Goal: Use online tool/utility: Use online tool/utility

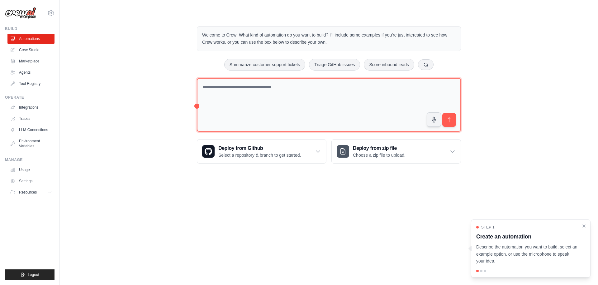
click at [295, 101] on textarea at bounding box center [329, 105] width 264 height 54
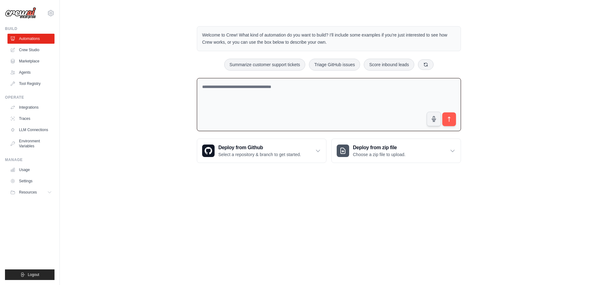
paste textarea "**********"
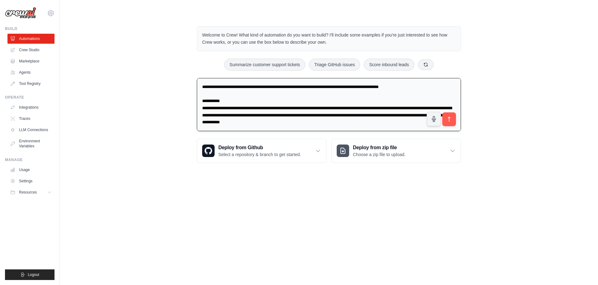
scroll to position [1135, 0]
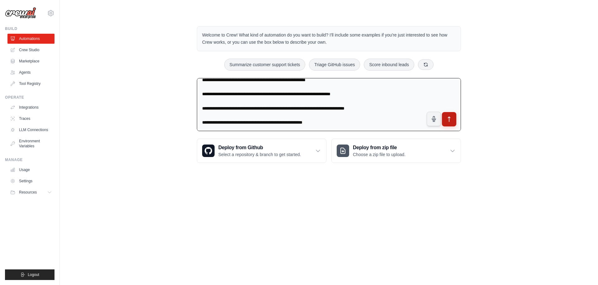
type textarea "**********"
click at [452, 120] on icon "submit" at bounding box center [449, 119] width 7 height 7
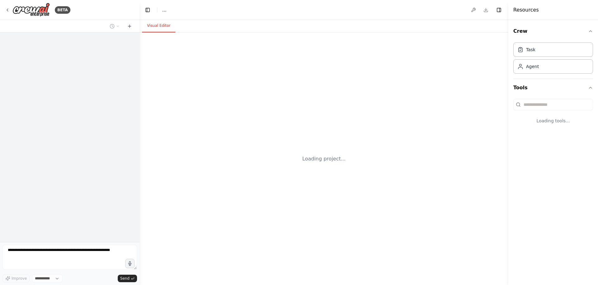
select select "****"
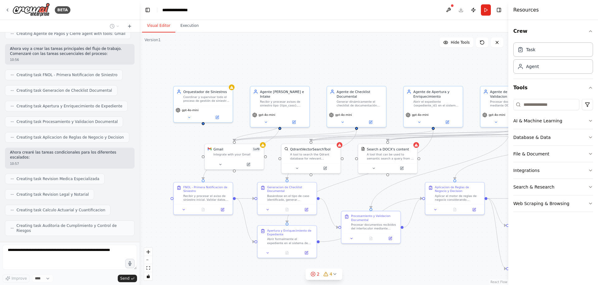
scroll to position [1139, 0]
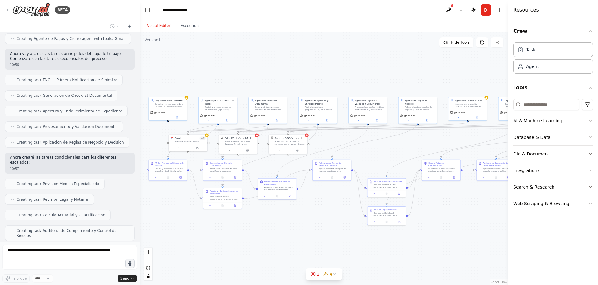
drag, startPoint x: 304, startPoint y: 251, endPoint x: 276, endPoint y: 237, distance: 31.5
click at [276, 237] on div ".deletable-edge-delete-btn { width: 20px; height: 20px; border: 0px solid #ffff…" at bounding box center [324, 158] width 369 height 252
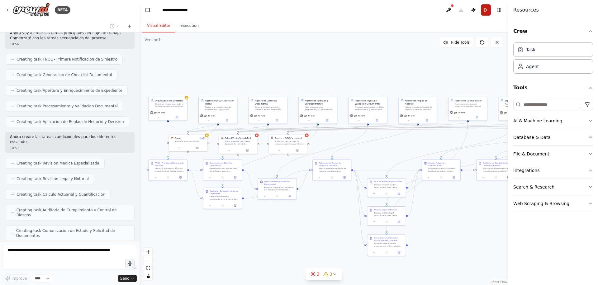
click at [484, 11] on button "Run" at bounding box center [486, 9] width 10 height 11
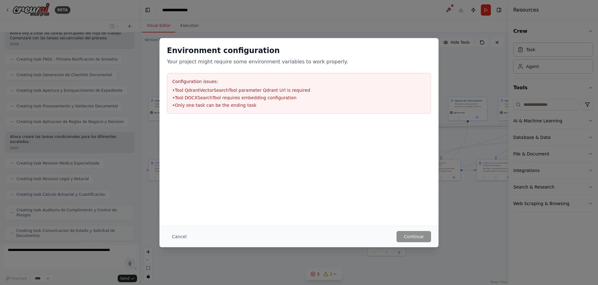
scroll to position [1175, 0]
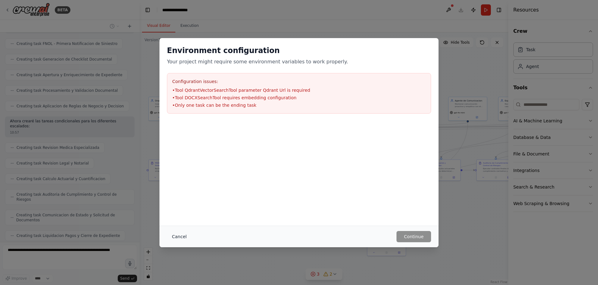
click at [173, 237] on button "Cancel" at bounding box center [179, 236] width 25 height 11
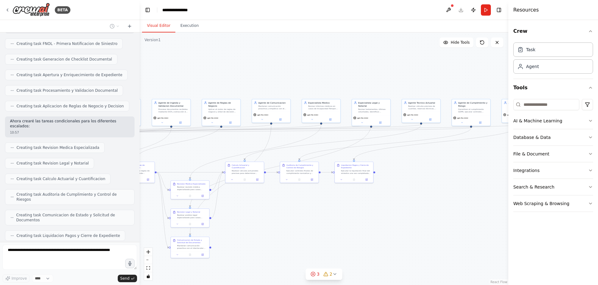
click at [117, 247] on div "BETA DISEÑA UN SISTEMA MULTIAGENTE EN CREWAI STUDIO PARA: "Gestión de Siniestro…" at bounding box center [299, 142] width 598 height 285
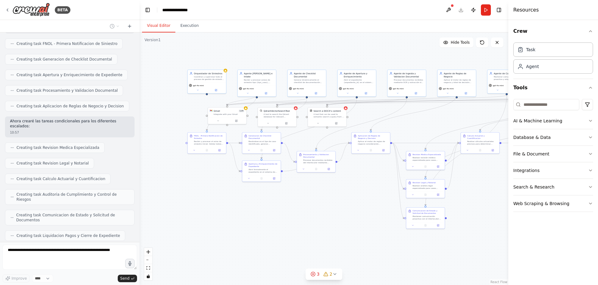
drag, startPoint x: 352, startPoint y: 218, endPoint x: 269, endPoint y: 219, distance: 83.2
click at [279, 219] on div ".deletable-edge-delete-btn { width: 20px; height: 20px; border: 0px solid #ffff…" at bounding box center [324, 158] width 369 height 252
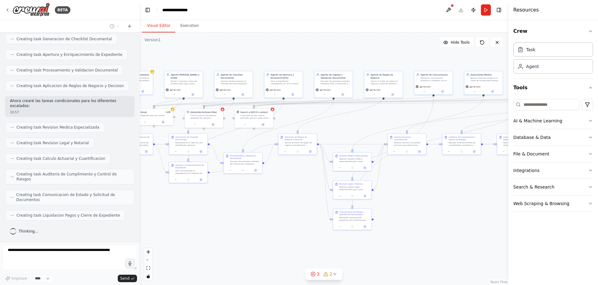
scroll to position [1211, 0]
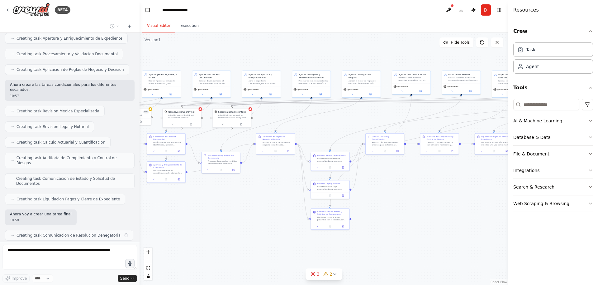
drag, startPoint x: 455, startPoint y: 200, endPoint x: 224, endPoint y: 225, distance: 232.8
click at [223, 225] on div ".deletable-edge-delete-btn { width: 20px; height: 20px; border: 0px solid #ffff…" at bounding box center [324, 158] width 369 height 252
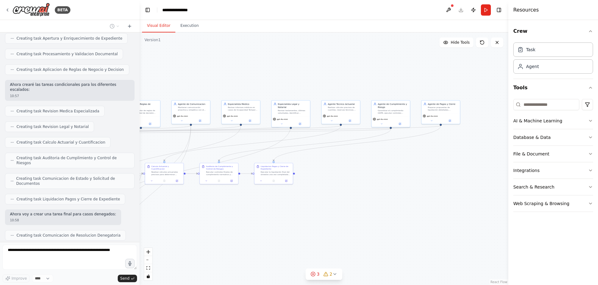
drag, startPoint x: 381, startPoint y: 218, endPoint x: 501, endPoint y: 223, distance: 119.8
click at [501, 223] on div ".deletable-edge-delete-btn { width: 20px; height: 20px; border: 0px solid #ffff…" at bounding box center [324, 158] width 369 height 252
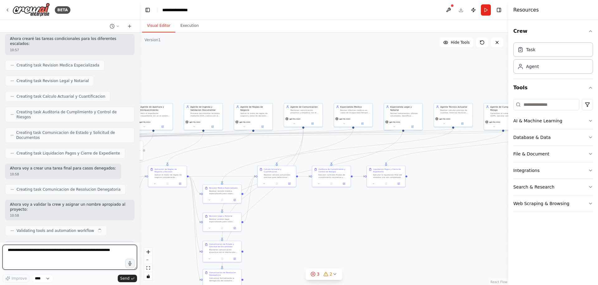
scroll to position [1262, 0]
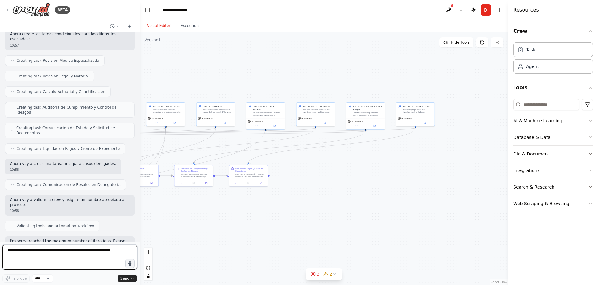
drag, startPoint x: 394, startPoint y: 234, endPoint x: 209, endPoint y: 237, distance: 184.8
click at [209, 237] on div ".deletable-edge-delete-btn { width: 20px; height: 20px; border: 0px solid #ffff…" at bounding box center [324, 158] width 369 height 252
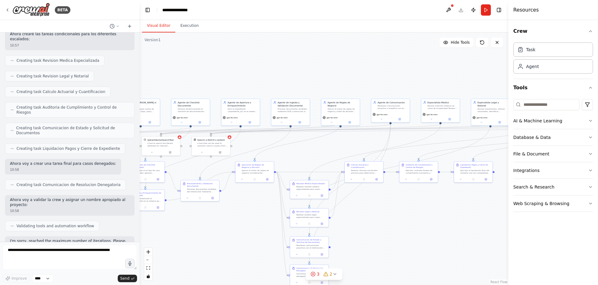
drag, startPoint x: 229, startPoint y: 232, endPoint x: 475, endPoint y: 226, distance: 245.7
click at [475, 226] on div ".deletable-edge-delete-btn { width: 20px; height: 20px; border: 0px solid #ffff…" at bounding box center [324, 158] width 369 height 252
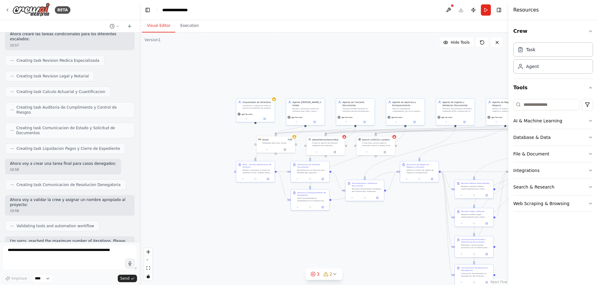
drag, startPoint x: 224, startPoint y: 234, endPoint x: 347, endPoint y: 236, distance: 122.8
click at [347, 236] on div ".deletable-edge-delete-btn { width: 20px; height: 20px; border: 0px solid #ffff…" at bounding box center [324, 158] width 369 height 252
click at [483, 9] on button "Run" at bounding box center [486, 9] width 10 height 11
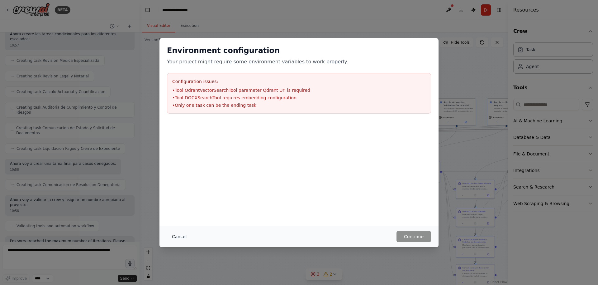
click at [178, 236] on button "Cancel" at bounding box center [179, 236] width 25 height 11
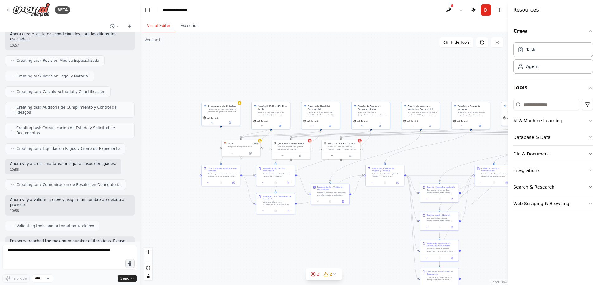
drag, startPoint x: 338, startPoint y: 235, endPoint x: 301, endPoint y: 239, distance: 36.7
click at [301, 239] on div ".deletable-edge-delete-btn { width: 20px; height: 20px; border: 0px solid #ffff…" at bounding box center [324, 158] width 369 height 252
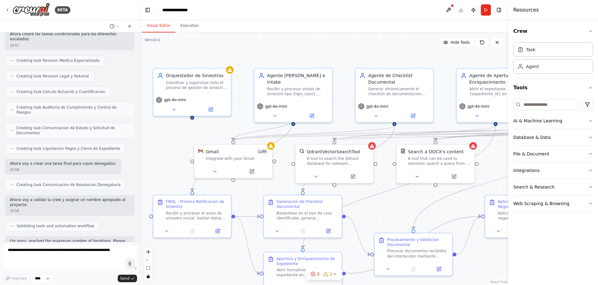
drag, startPoint x: 196, startPoint y: 146, endPoint x: 144, endPoint y: 157, distance: 53.7
click at [144, 157] on div ".deletable-edge-delete-btn { width: 20px; height: 20px; border: 0px solid #ffff…" at bounding box center [324, 158] width 369 height 252
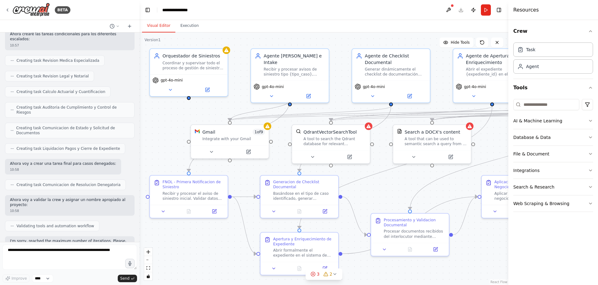
drag, startPoint x: 403, startPoint y: 196, endPoint x: 400, endPoint y: 177, distance: 19.9
click at [400, 177] on div ".deletable-edge-delete-btn { width: 20px; height: 20px; border: 0px solid #ffff…" at bounding box center [324, 158] width 369 height 252
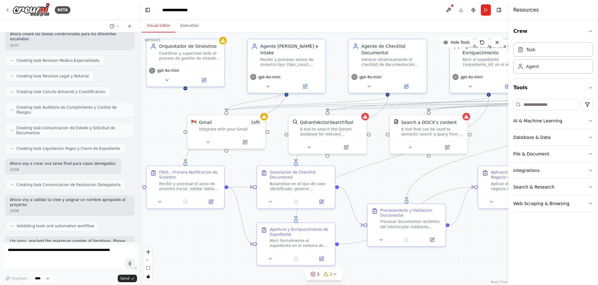
drag, startPoint x: 168, startPoint y: 140, endPoint x: 165, endPoint y: 130, distance: 10.0
click at [165, 130] on div ".deletable-edge-delete-btn { width: 20px; height: 20px; border: 0px solid #ffff…" at bounding box center [324, 158] width 369 height 252
click at [162, 200] on icon at bounding box center [159, 200] width 5 height 5
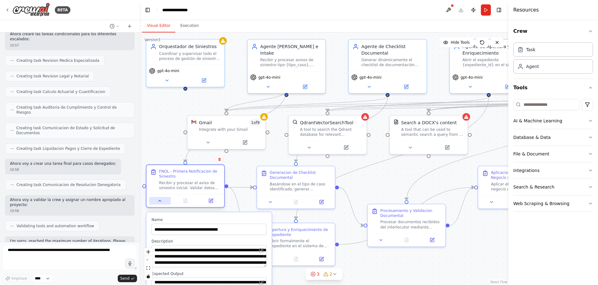
click at [162, 200] on icon at bounding box center [159, 200] width 5 height 5
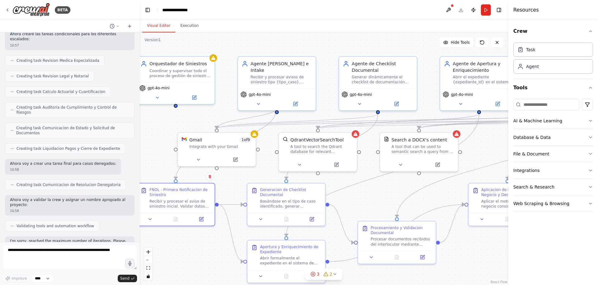
drag, startPoint x: 159, startPoint y: 136, endPoint x: 149, endPoint y: 153, distance: 19.8
click at [149, 153] on div ".deletable-edge-delete-btn { width: 20px; height: 20px; border: 0px solid #ffff…" at bounding box center [324, 158] width 369 height 252
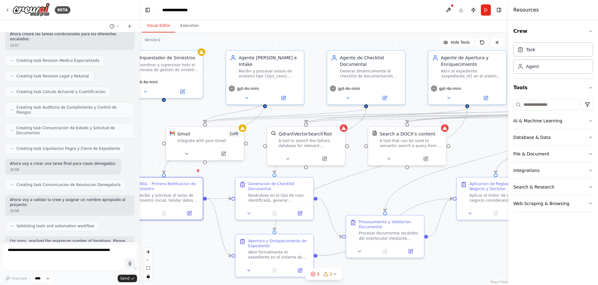
drag, startPoint x: 235, startPoint y: 175, endPoint x: 223, endPoint y: 170, distance: 13.0
click at [223, 170] on div ".deletable-edge-delete-btn { width: 20px; height: 20px; border: 0px solid #ffff…" at bounding box center [324, 158] width 369 height 252
click at [249, 94] on icon at bounding box center [246, 96] width 5 height 5
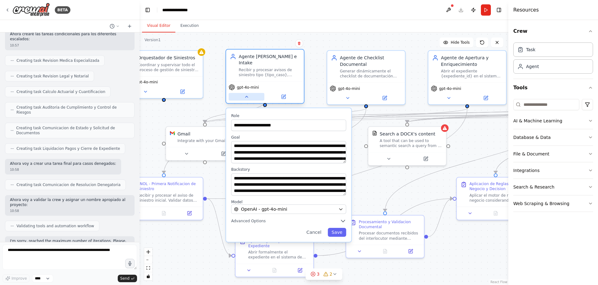
click at [249, 94] on icon at bounding box center [246, 96] width 5 height 5
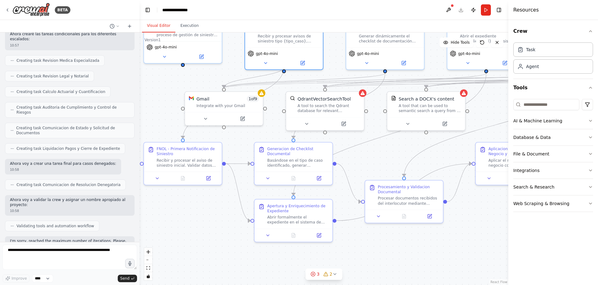
drag, startPoint x: 230, startPoint y: 170, endPoint x: 249, endPoint y: 135, distance: 39.7
click at [249, 135] on div ".deletable-edge-delete-btn { width: 20px; height: 20px; border: 0px solid #ffff…" at bounding box center [324, 158] width 369 height 252
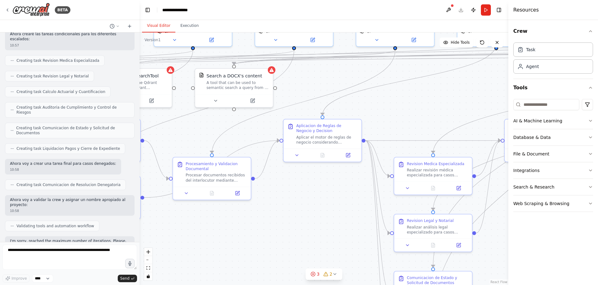
drag, startPoint x: 419, startPoint y: 257, endPoint x: 226, endPoint y: 234, distance: 193.7
click at [226, 234] on div ".deletable-edge-delete-btn { width: 20px; height: 20px; border: 0px solid #ffff…" at bounding box center [324, 158] width 369 height 252
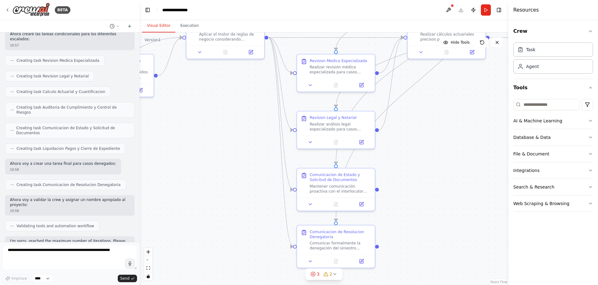
drag, startPoint x: 306, startPoint y: 203, endPoint x: 209, endPoint y: 100, distance: 141.5
click at [209, 100] on div ".deletable-edge-delete-btn { width: 20px; height: 20px; border: 0px solid #ffff…" at bounding box center [324, 158] width 369 height 252
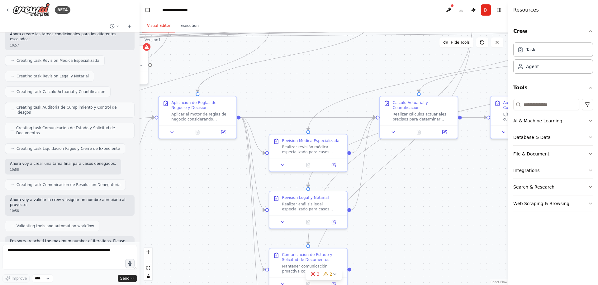
drag, startPoint x: 246, startPoint y: 145, endPoint x: 218, endPoint y: 225, distance: 84.2
click at [218, 225] on div ".deletable-edge-delete-btn { width: 20px; height: 20px; border: 0px solid #ffff…" at bounding box center [324, 158] width 369 height 252
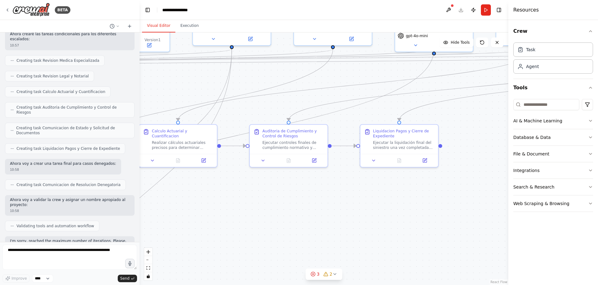
drag, startPoint x: 446, startPoint y: 196, endPoint x: 205, endPoint y: 224, distance: 242.5
click at [205, 224] on div ".deletable-edge-delete-btn { width: 20px; height: 20px; border: 0px solid #ffff…" at bounding box center [324, 158] width 369 height 252
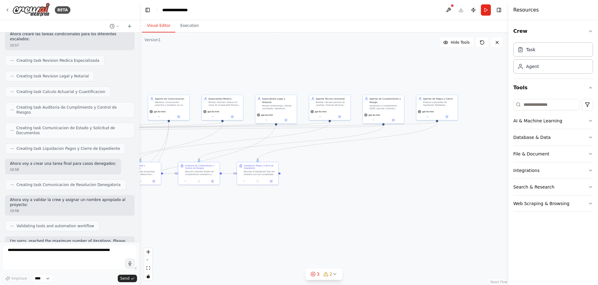
drag, startPoint x: 203, startPoint y: 228, endPoint x: 186, endPoint y: 221, distance: 17.8
click at [184, 221] on div ".deletable-edge-delete-btn { width: 20px; height: 20px; border: 0px solid #ffff…" at bounding box center [324, 158] width 369 height 252
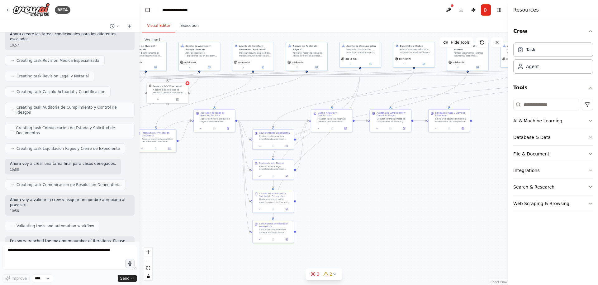
drag, startPoint x: 261, startPoint y: 232, endPoint x: 424, endPoint y: 176, distance: 172.3
click at [424, 176] on div ".deletable-edge-delete-btn { width: 20px; height: 20px; border: 0px solid #ffff…" at bounding box center [324, 158] width 369 height 252
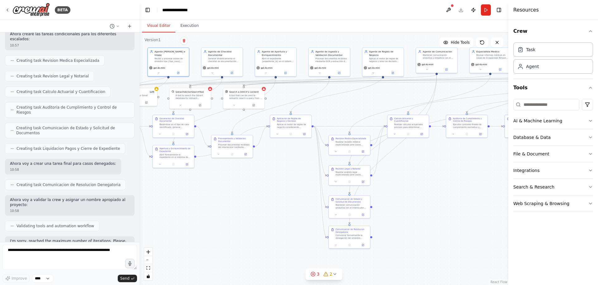
drag, startPoint x: 332, startPoint y: 180, endPoint x: 406, endPoint y: 186, distance: 74.4
click at [406, 186] on div ".deletable-edge-delete-btn { width: 20px; height: 20px; border: 0px solid #ffff…" at bounding box center [324, 158] width 369 height 252
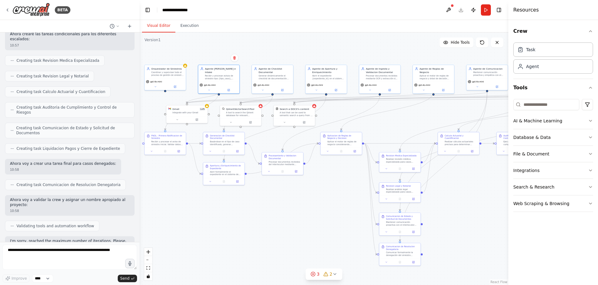
drag, startPoint x: 250, startPoint y: 194, endPoint x: 300, endPoint y: 211, distance: 53.0
click at [301, 211] on div ".deletable-edge-delete-btn { width: 20px; height: 20px; border: 0px solid #ffff…" at bounding box center [324, 158] width 369 height 252
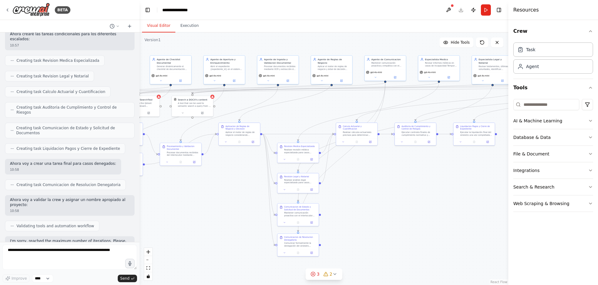
drag, startPoint x: 300, startPoint y: 211, endPoint x: 199, endPoint y: 202, distance: 102.3
click at [199, 202] on div ".deletable-edge-delete-btn { width: 20px; height: 20px; border: 0px solid #ffff…" at bounding box center [324, 158] width 369 height 252
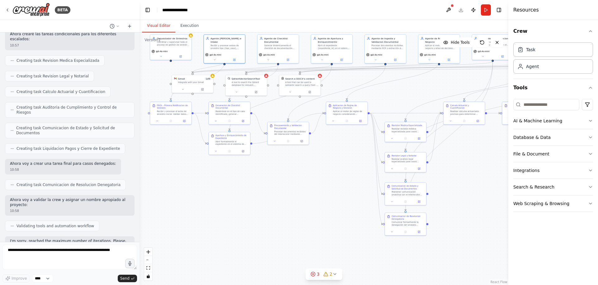
drag, startPoint x: 352, startPoint y: 231, endPoint x: 460, endPoint y: 210, distance: 109.5
click at [460, 210] on div ".deletable-edge-delete-btn { width: 20px; height: 20px; border: 0px solid #ffff…" at bounding box center [324, 158] width 369 height 252
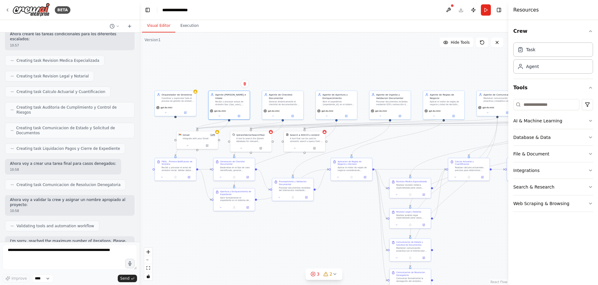
drag, startPoint x: 322, startPoint y: 219, endPoint x: 326, endPoint y: 263, distance: 44.2
click at [326, 263] on div ".deletable-edge-delete-btn { width: 20px; height: 20px; border: 0px solid #ffff…" at bounding box center [324, 158] width 369 height 252
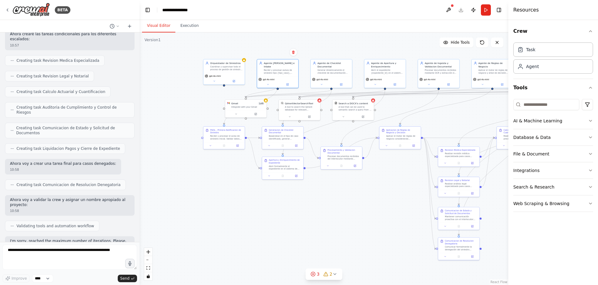
drag, startPoint x: 320, startPoint y: 241, endPoint x: 368, endPoint y: 211, distance: 56.6
click at [368, 211] on div ".deletable-edge-delete-btn { width: 20px; height: 20px; border: 0px solid #ffff…" at bounding box center [324, 158] width 369 height 252
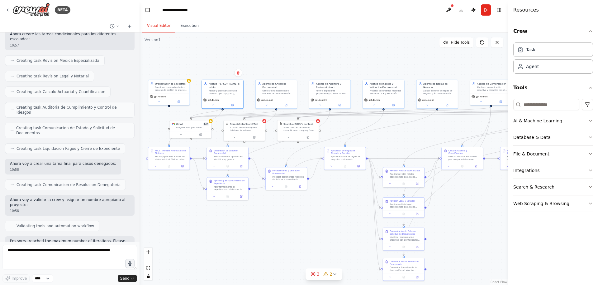
drag, startPoint x: 351, startPoint y: 220, endPoint x: 312, endPoint y: 232, distance: 40.7
click at [312, 232] on div ".deletable-edge-delete-btn { width: 20px; height: 20px; border: 0px solid #ffff…" at bounding box center [324, 158] width 369 height 252
